Goal: Check status: Check status

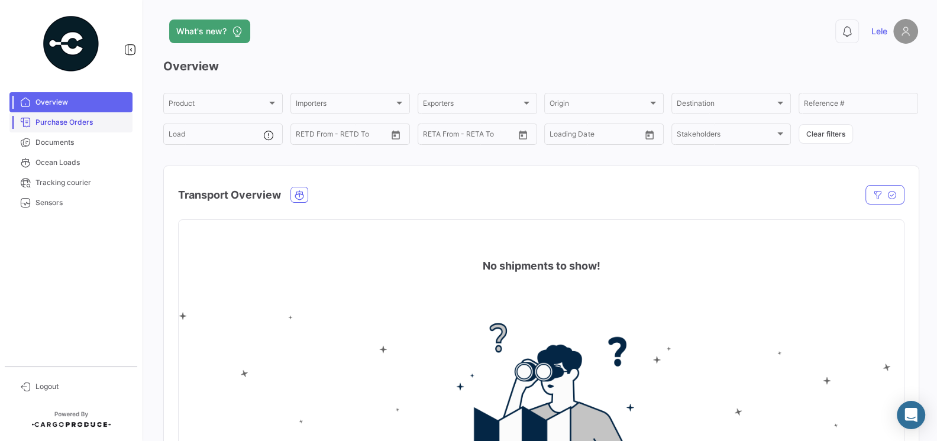
click at [51, 119] on span "Purchase Orders" at bounding box center [82, 122] width 92 height 11
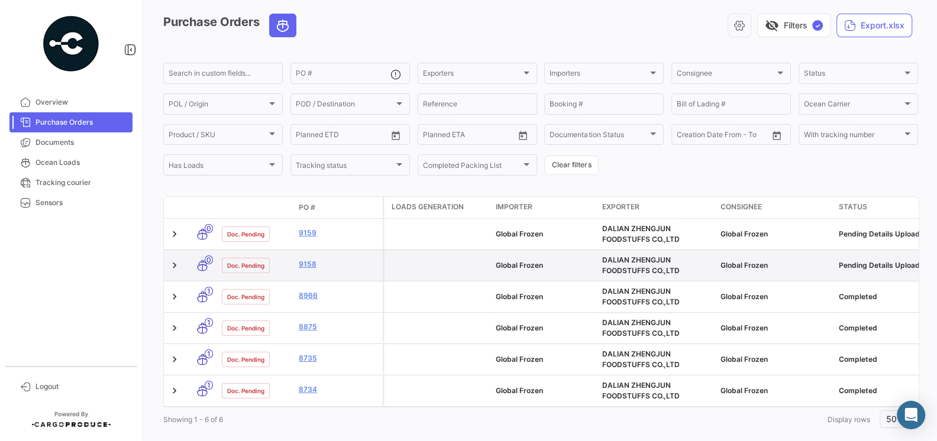
scroll to position [62, 0]
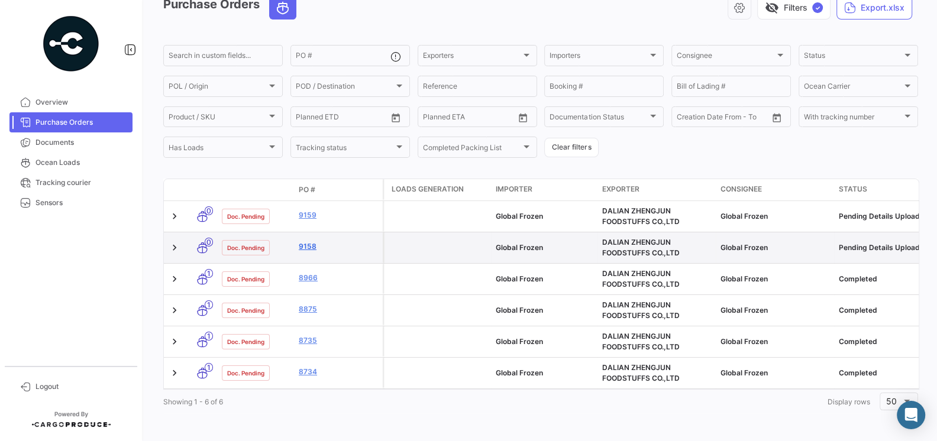
click at [305, 249] on link "9158" at bounding box center [338, 246] width 79 height 11
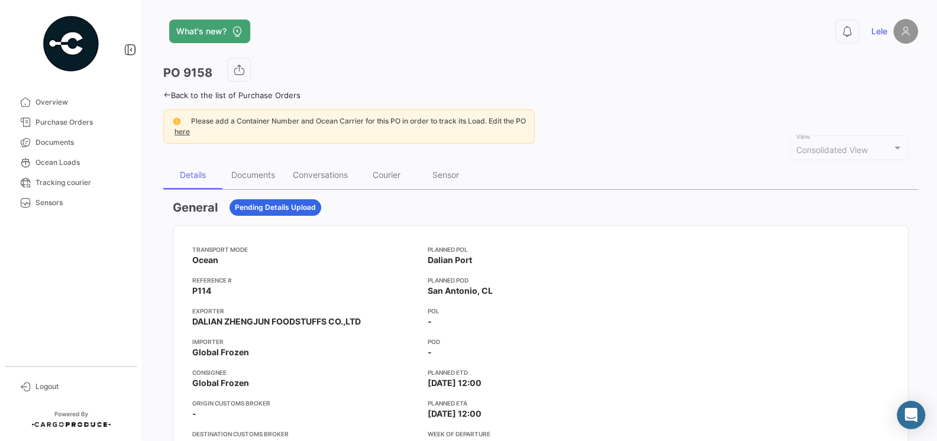
click at [317, 276] on app-card-info-title "Reference #" at bounding box center [305, 280] width 226 height 9
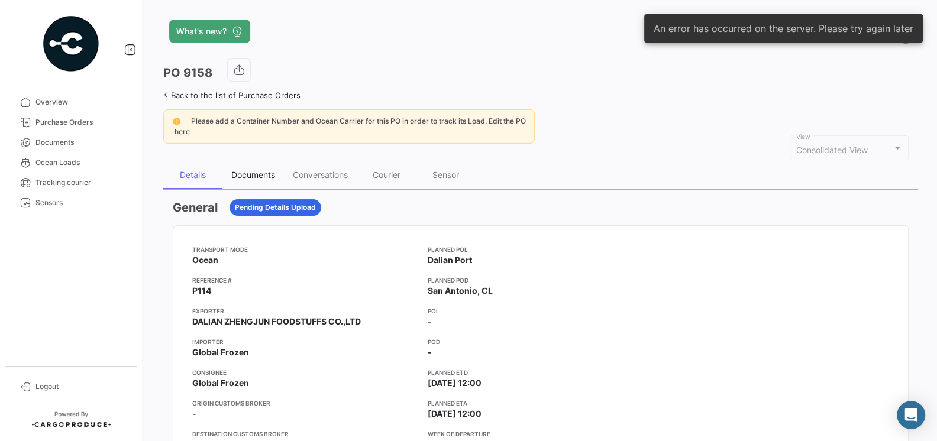
click at [255, 170] on div "Documents" at bounding box center [253, 175] width 44 height 10
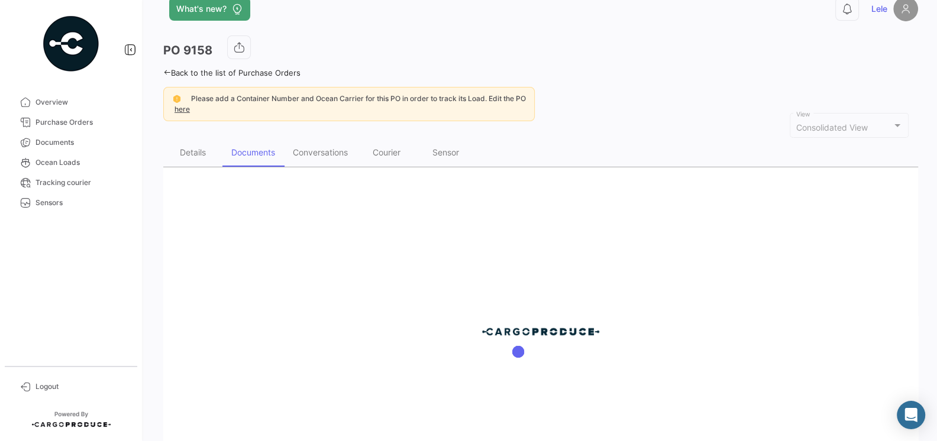
scroll to position [31, 0]
